Goal: Contribute content: Add original content to the website for others to see

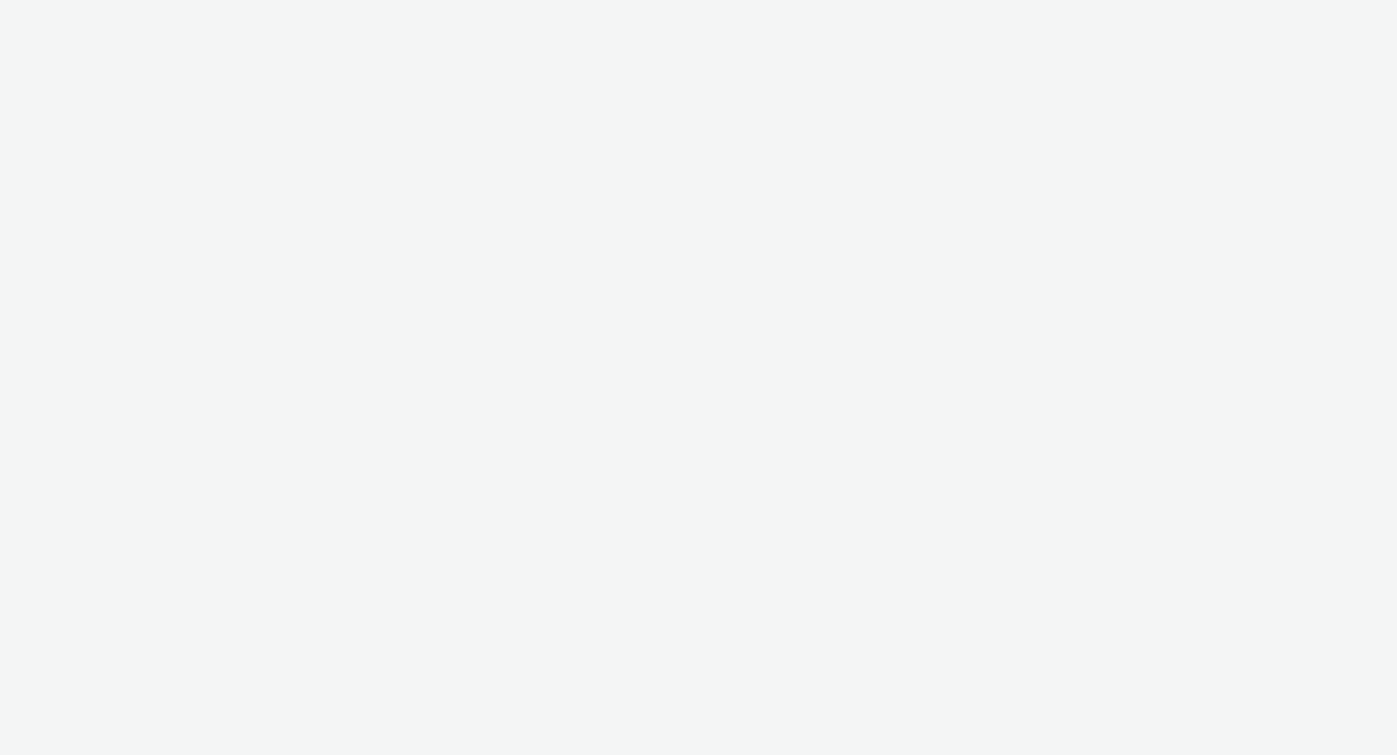
select select "2fc77e36-bb93-4aa3-9dff-dcb08e02eac6"
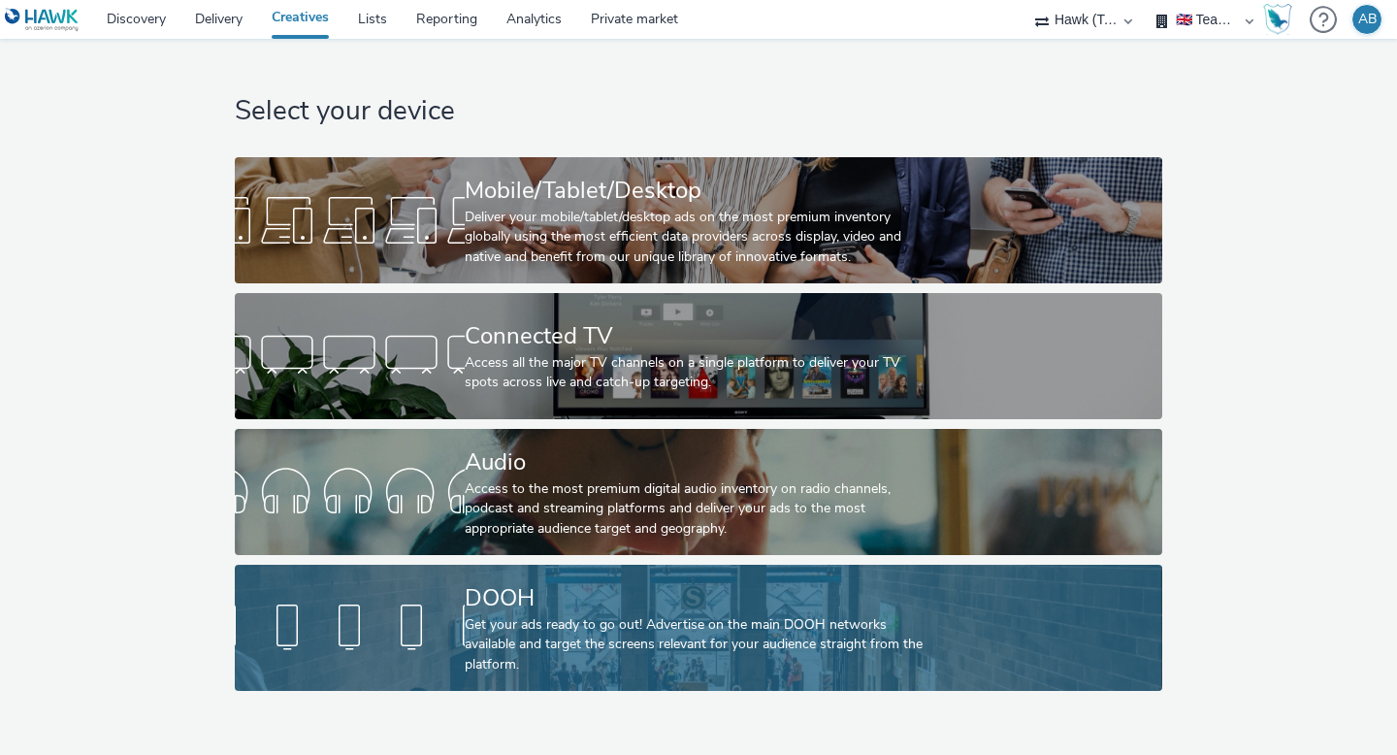
click at [355, 622] on div at bounding box center [350, 627] width 230 height 62
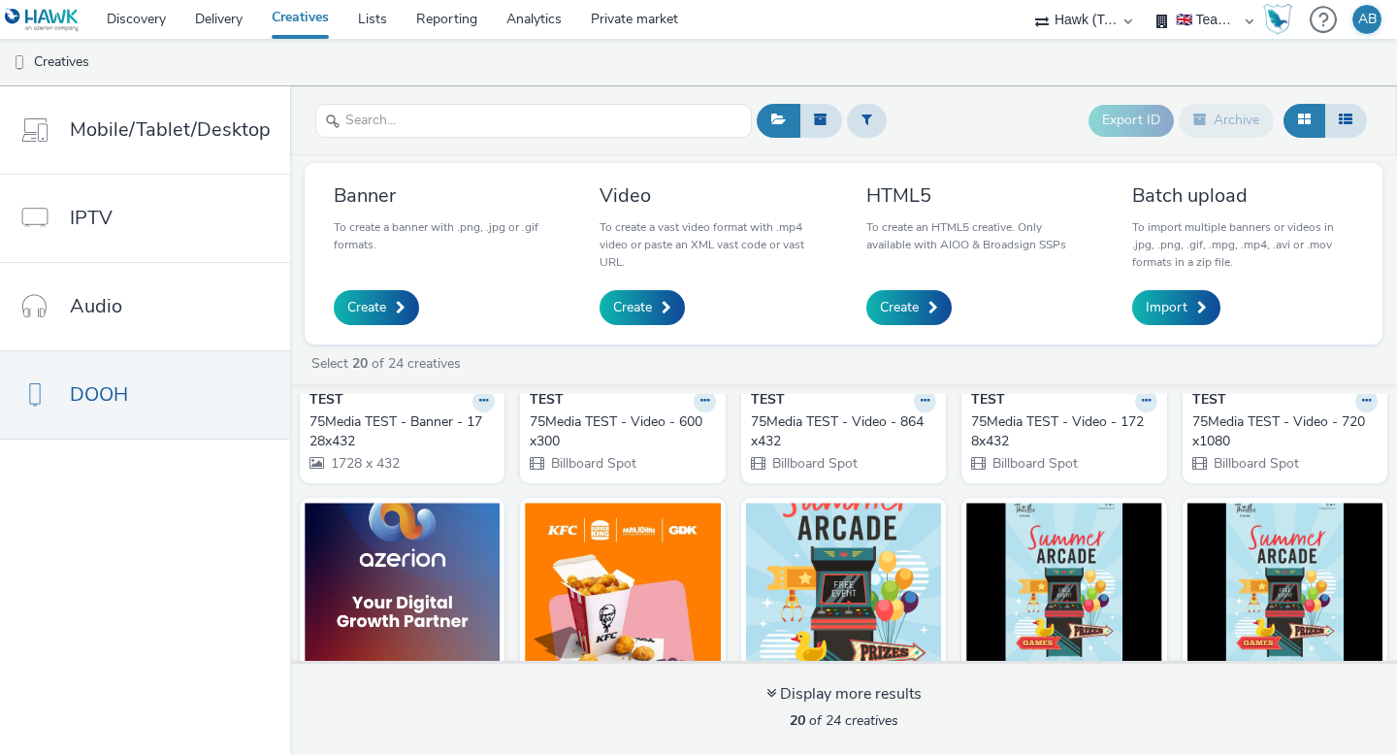
scroll to position [854, 0]
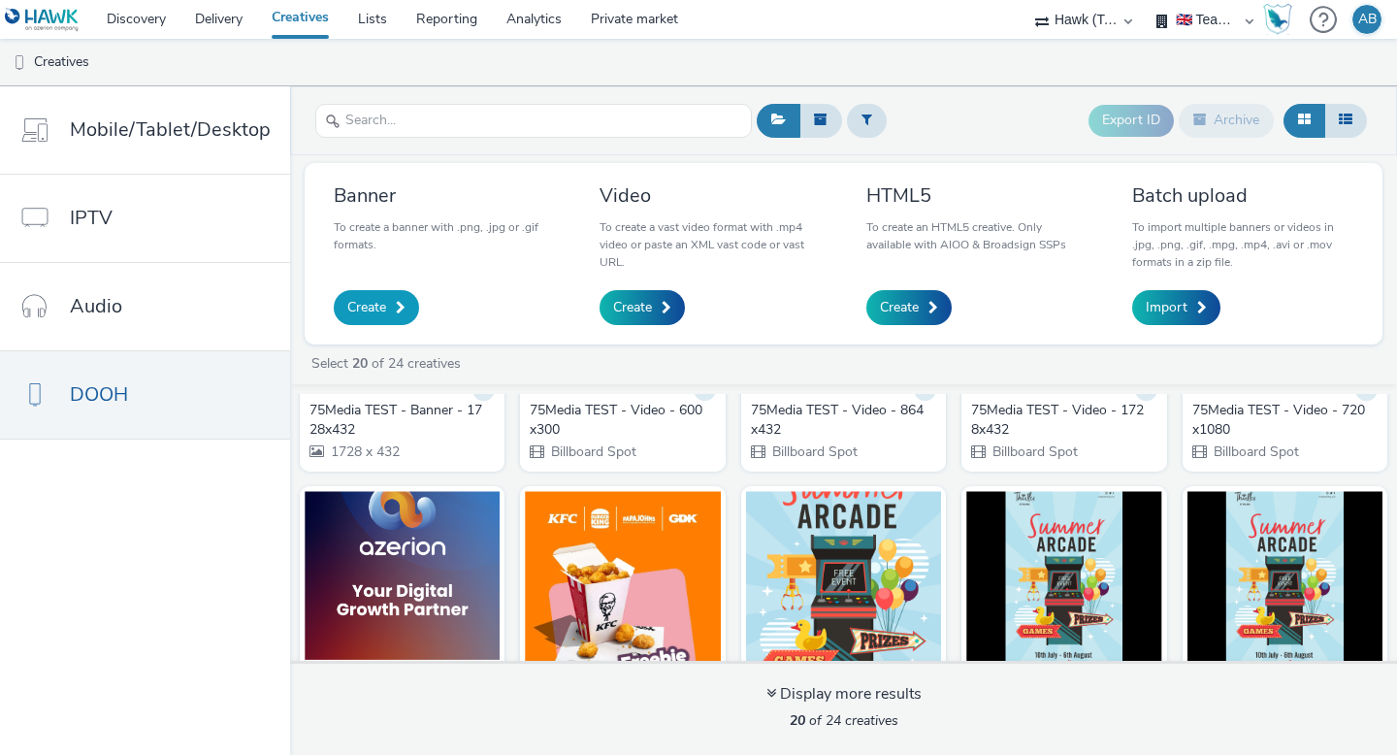
click at [378, 306] on span "Create" at bounding box center [366, 307] width 39 height 19
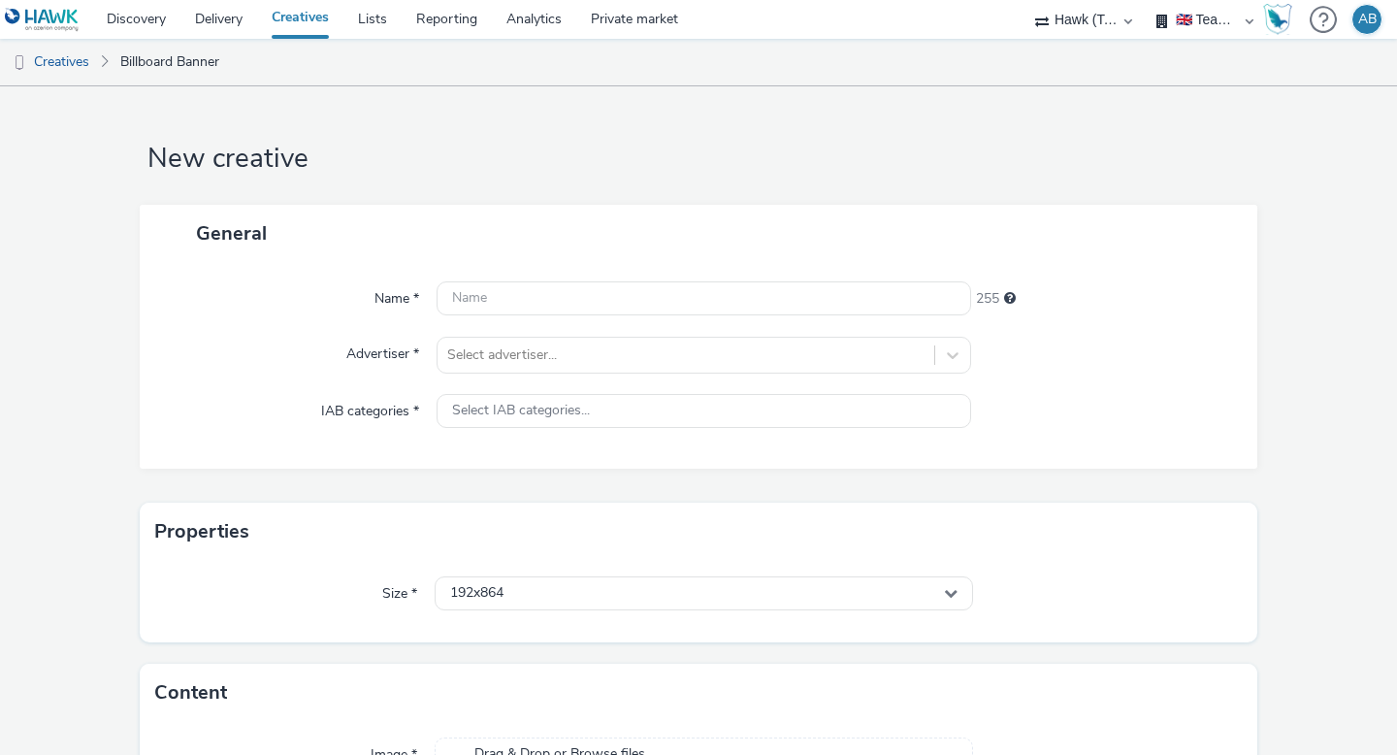
scroll to position [138, 0]
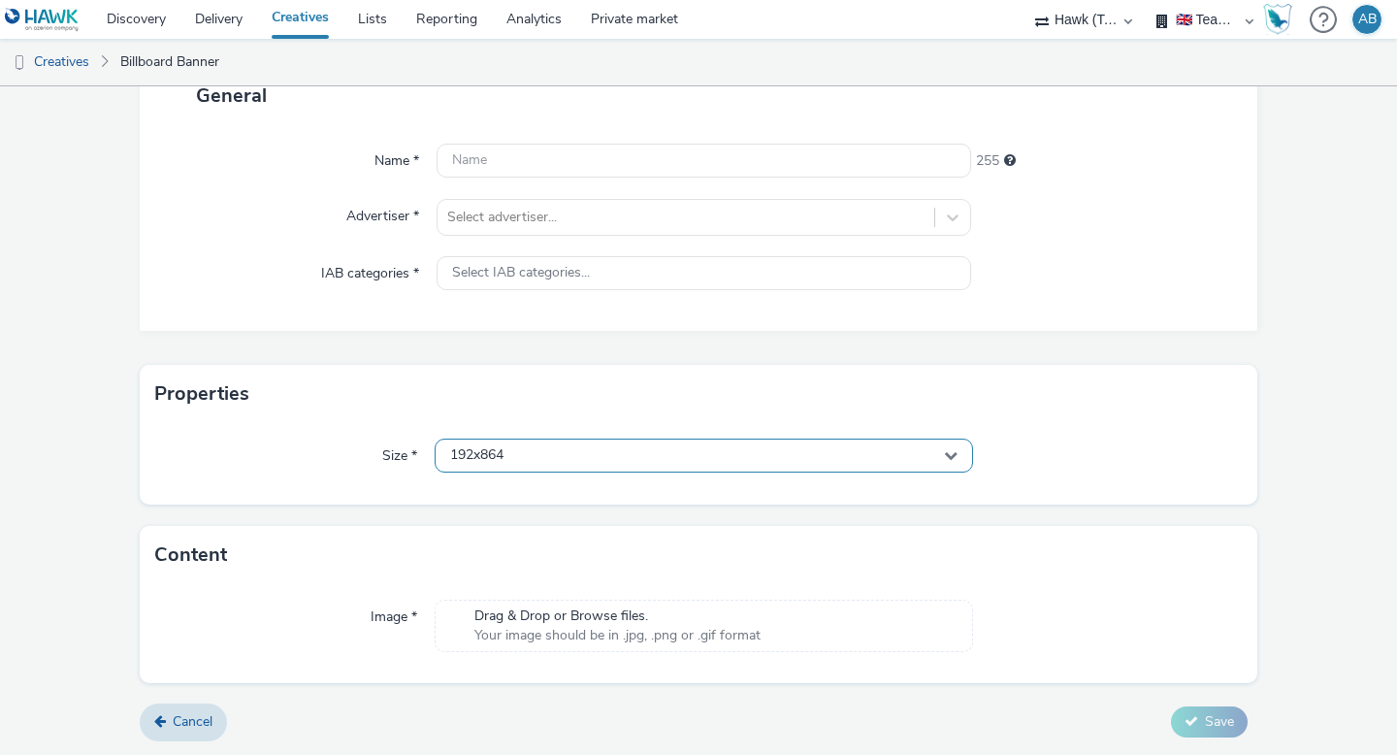
click at [489, 454] on span "192x864" at bounding box center [476, 455] width 53 height 16
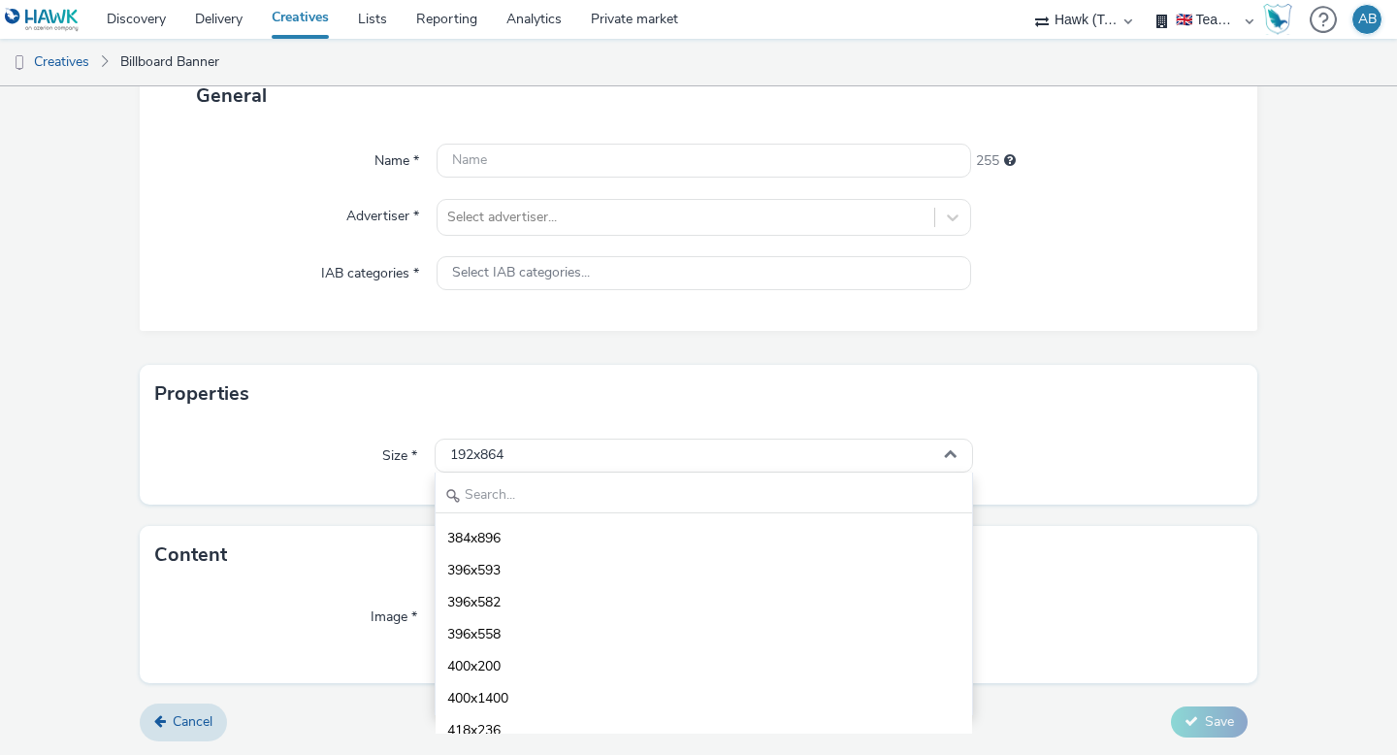
scroll to position [641, 0]
click at [327, 439] on div "Size *" at bounding box center [294, 455] width 279 height 35
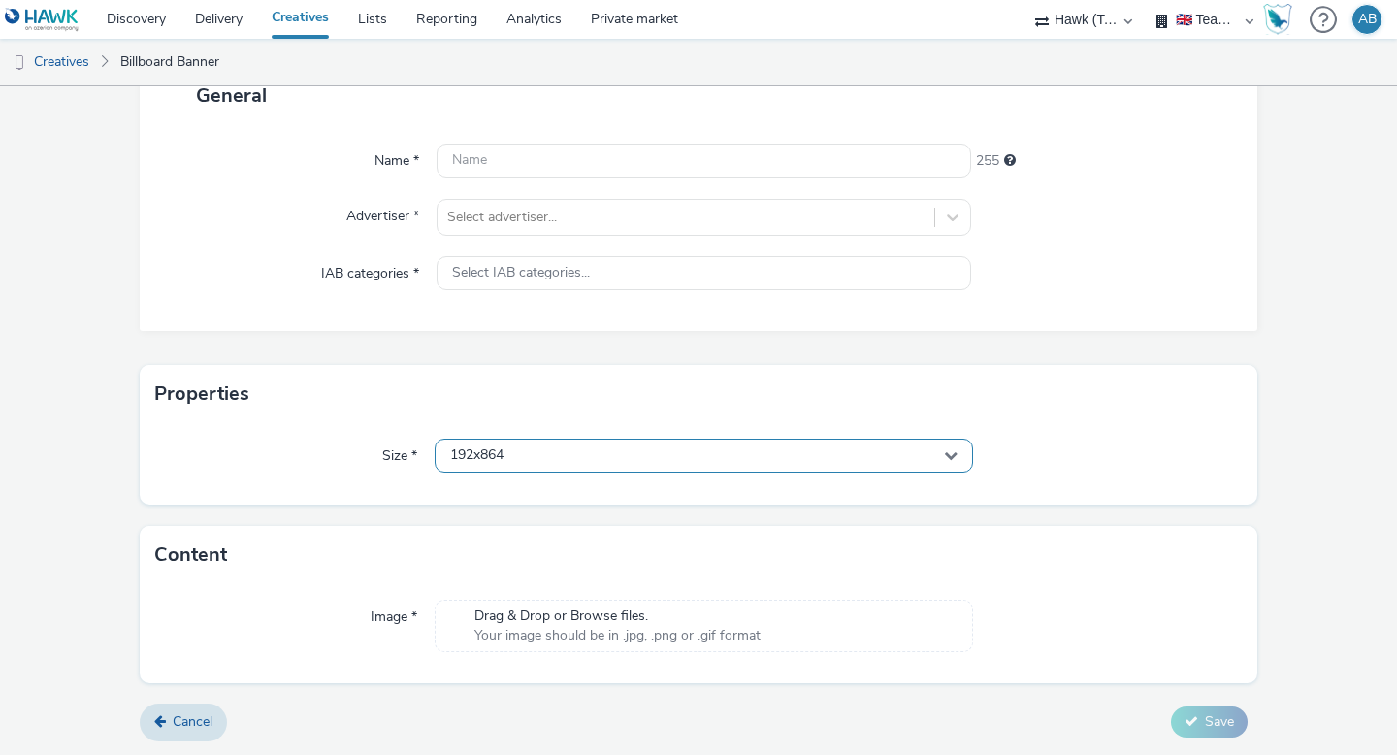
click at [487, 463] on div "192x864" at bounding box center [704, 455] width 538 height 34
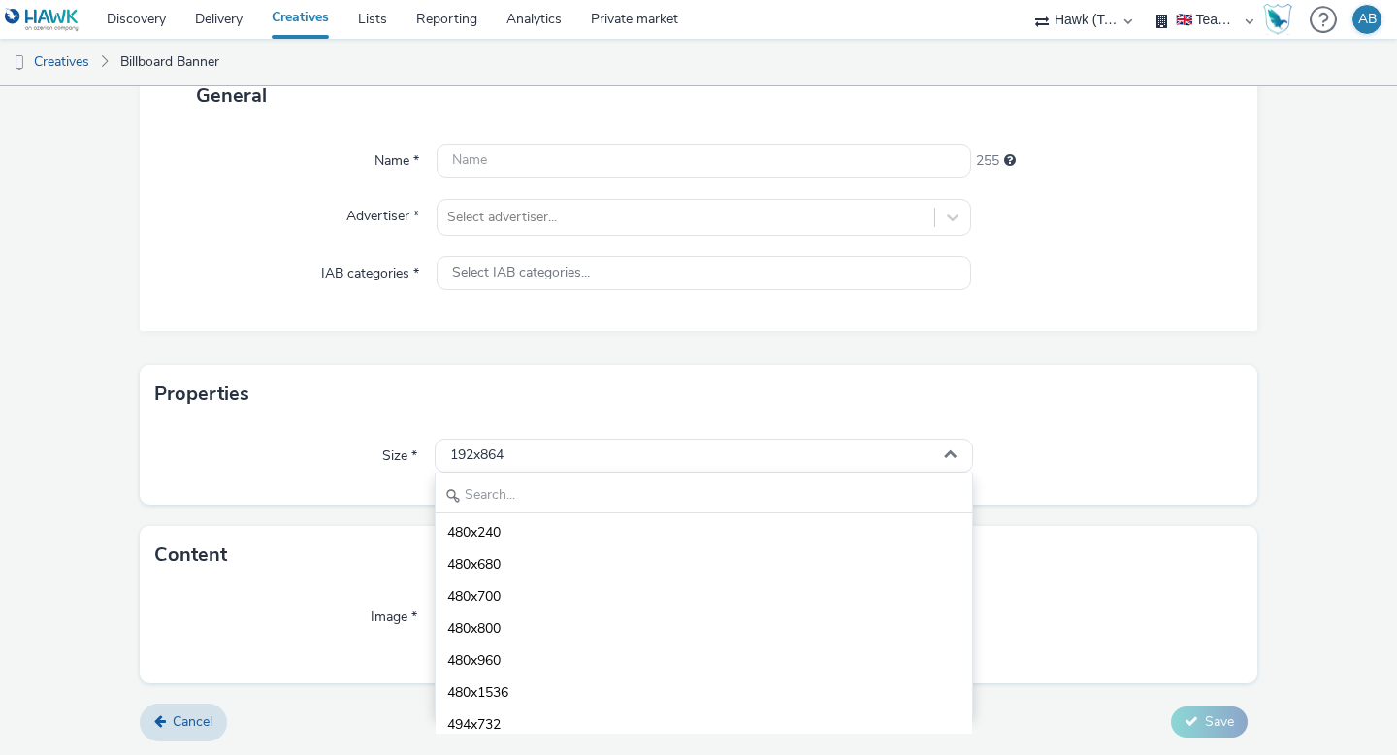
scroll to position [1775, 0]
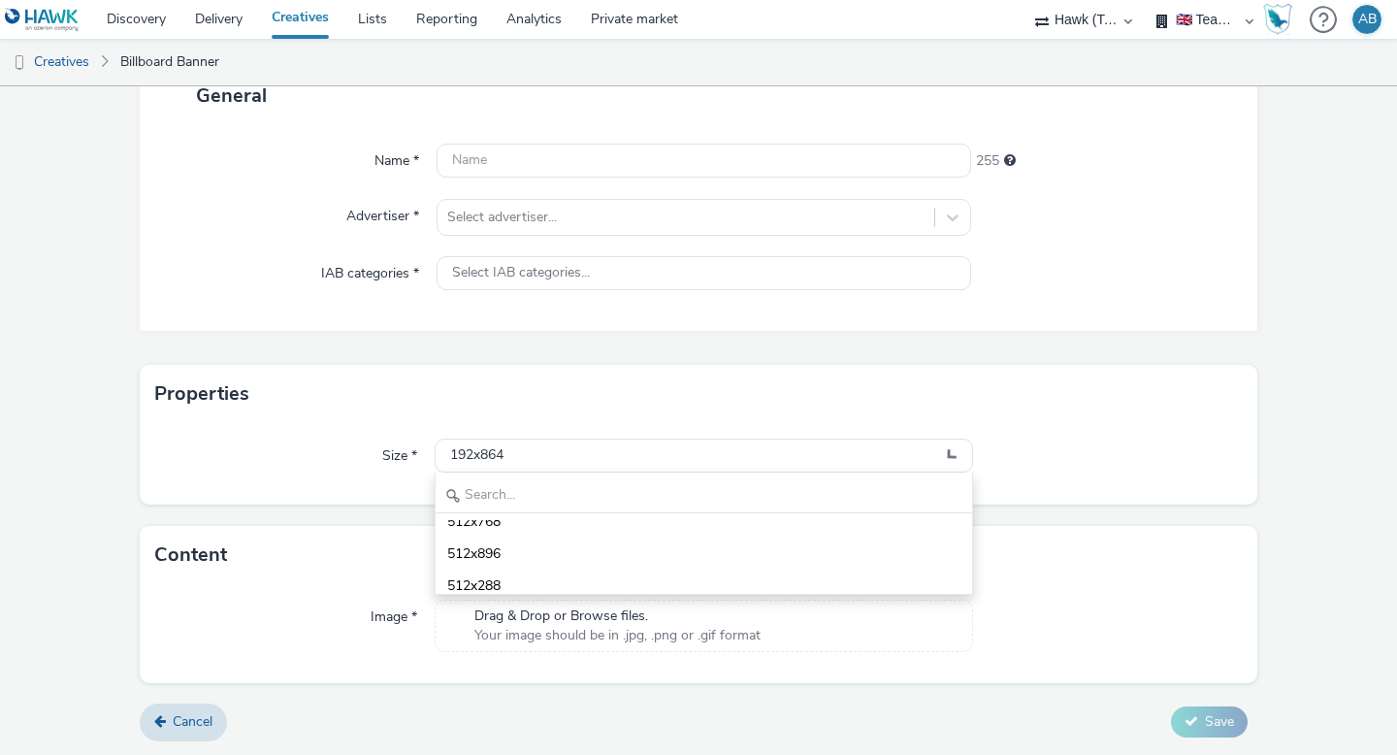
click at [301, 423] on div "Size * 192x864 192x864 192x288 208x416 240x360 240x720 252x504 280x420 288x420 …" at bounding box center [698, 463] width 1117 height 81
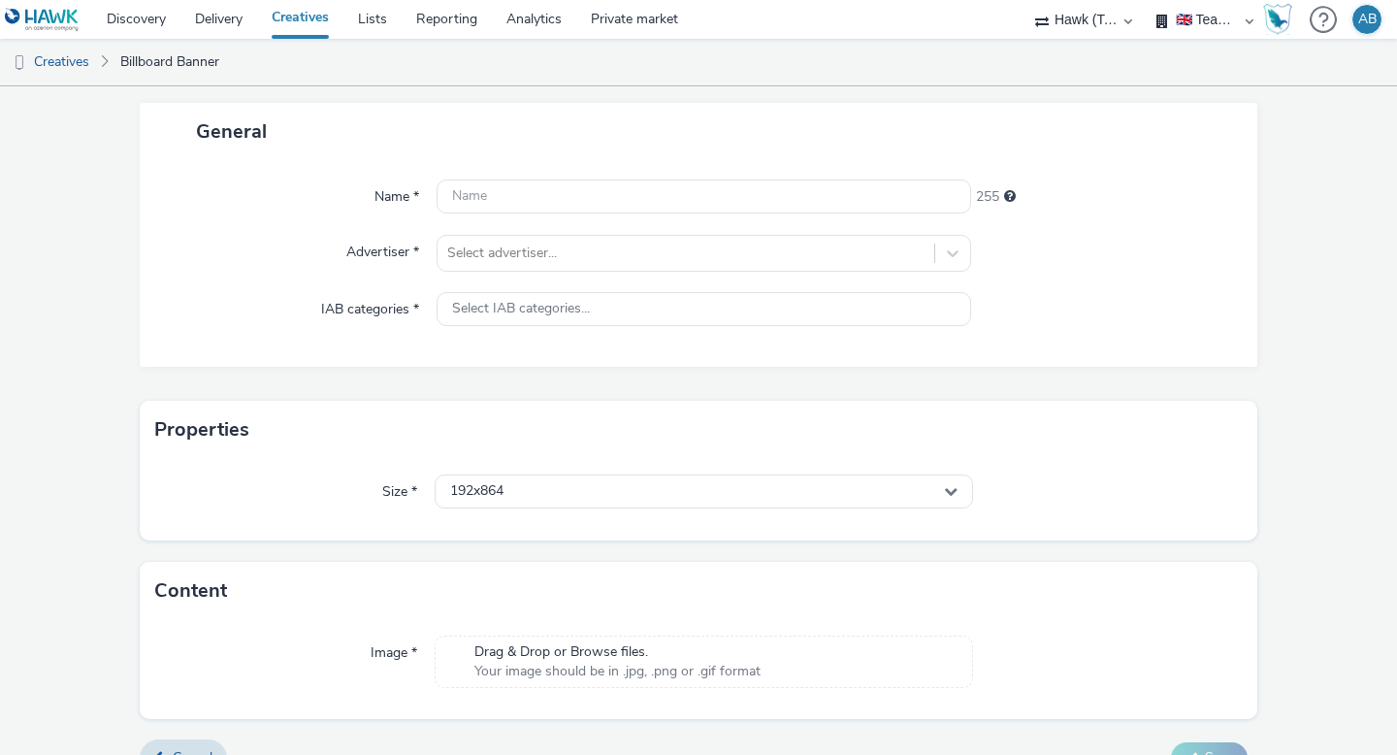
scroll to position [98, 0]
click at [1004, 272] on div at bounding box center [1105, 257] width 268 height 37
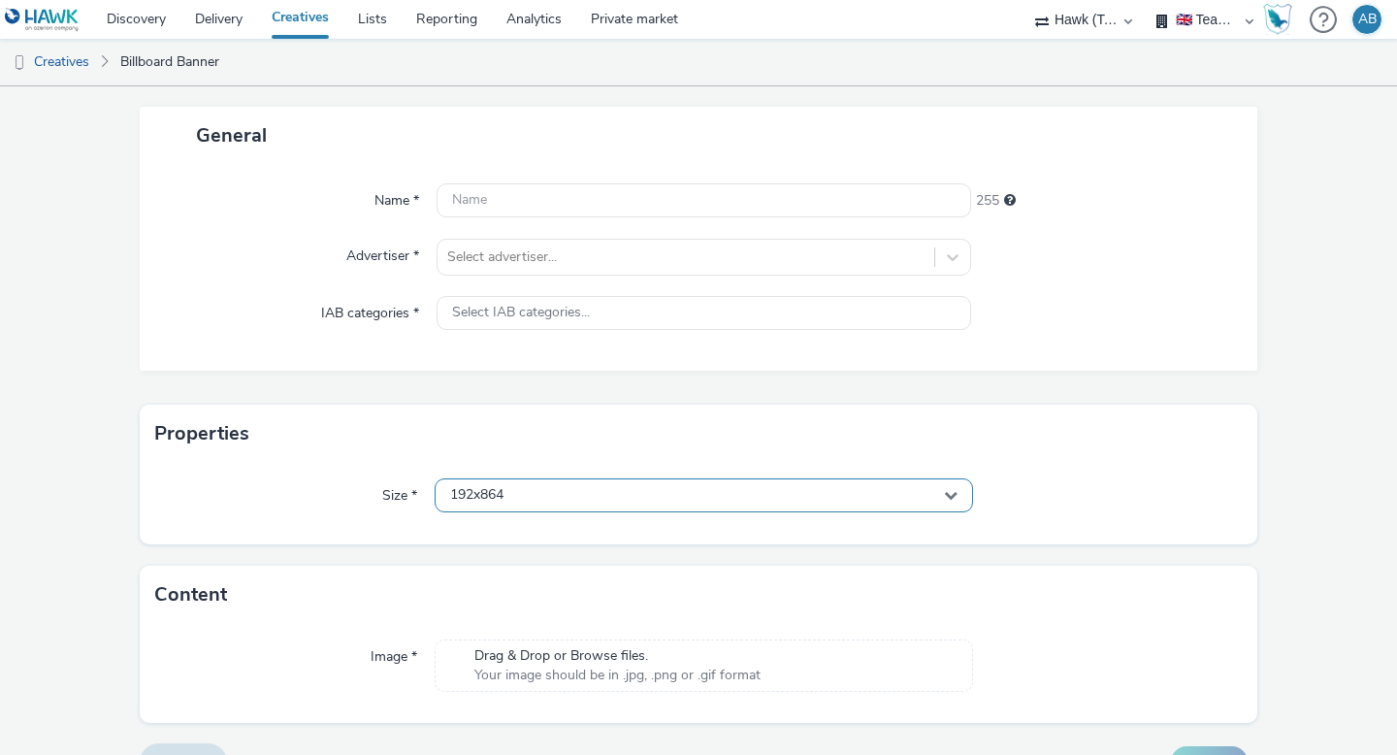
click at [555, 499] on div "192x864" at bounding box center [704, 495] width 538 height 34
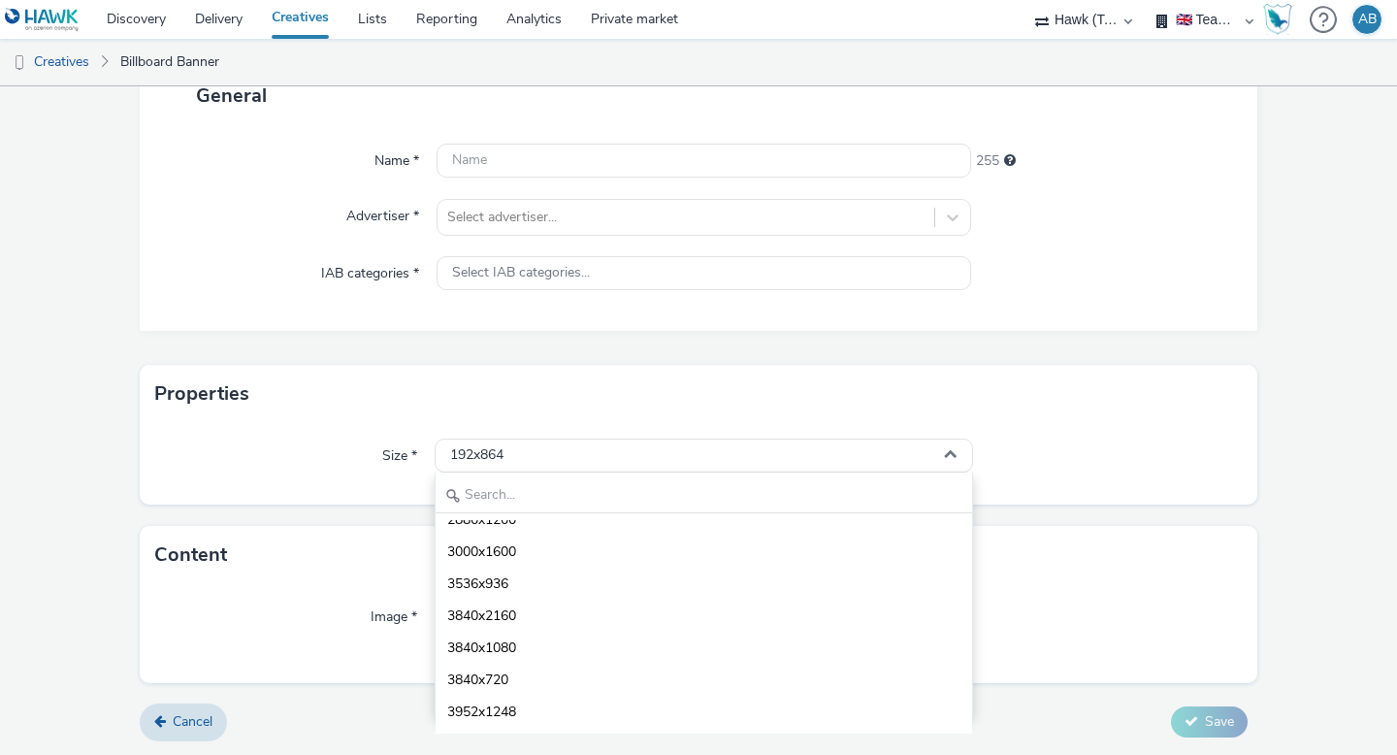
scroll to position [7564, 0]
